Goal: Navigation & Orientation: Find specific page/section

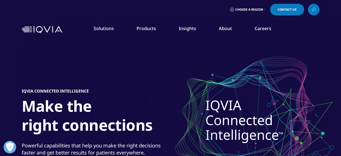
click at [286, 33] on nav "Solutions quick find a capability Clear Search Loading SOLUTIONS Research & Dev…" at bounding box center [192, 30] width 256 height 24
click at [261, 10] on span "Choose a Region" at bounding box center [249, 10] width 28 height 4
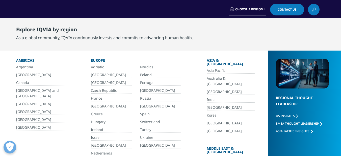
click at [31, 67] on link "Argentina" at bounding box center [40, 67] width 49 height 6
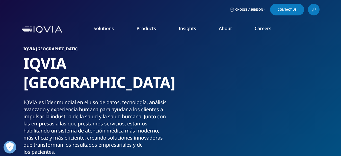
click at [274, 116] on link "VIEW ROLES" at bounding box center [296, 113] width 60 height 4
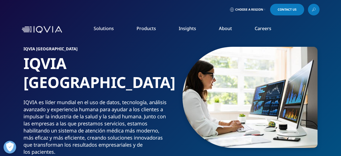
scroll to position [42, 0]
